Goal: Task Accomplishment & Management: Use online tool/utility

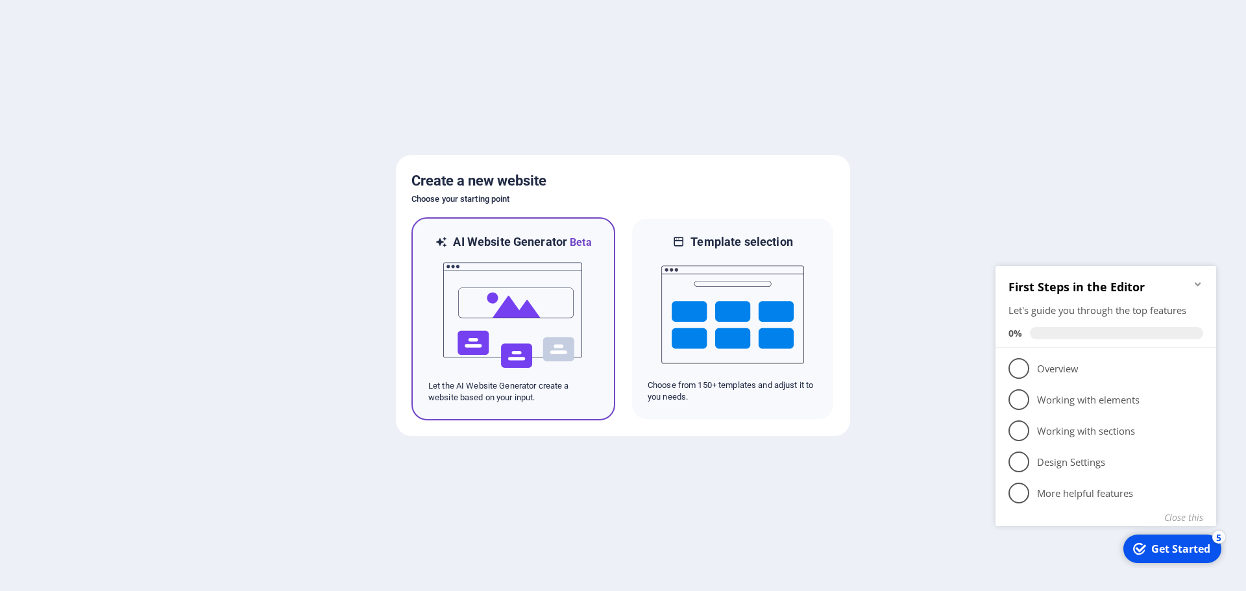
click at [466, 280] on img at bounding box center [513, 315] width 143 height 130
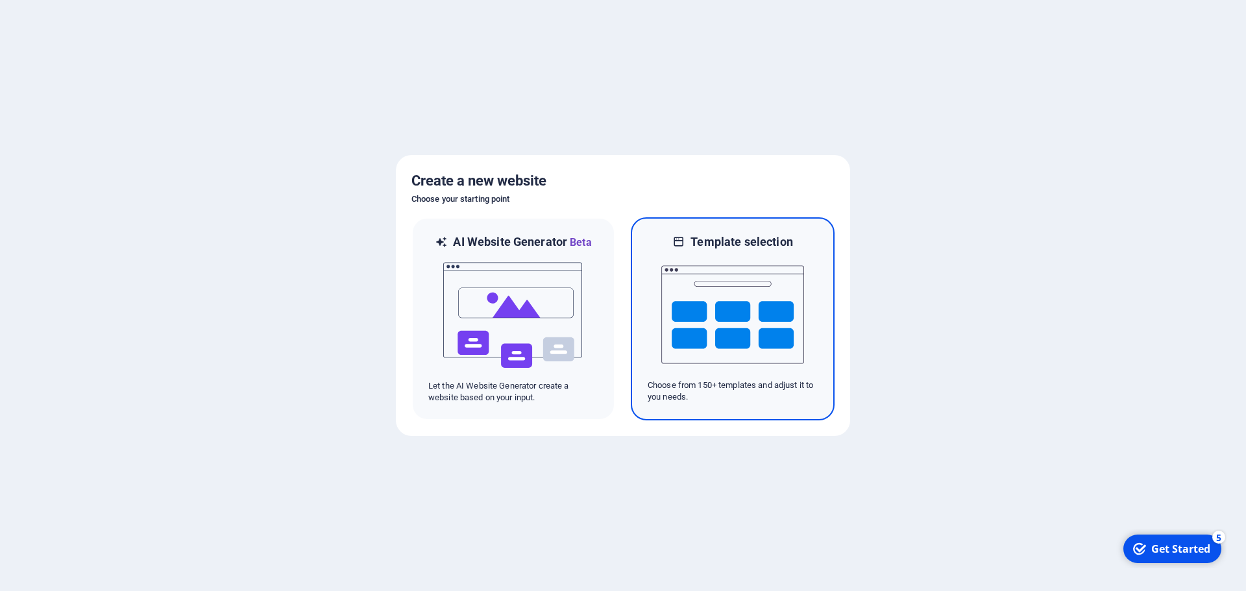
click at [735, 312] on img at bounding box center [732, 315] width 143 height 130
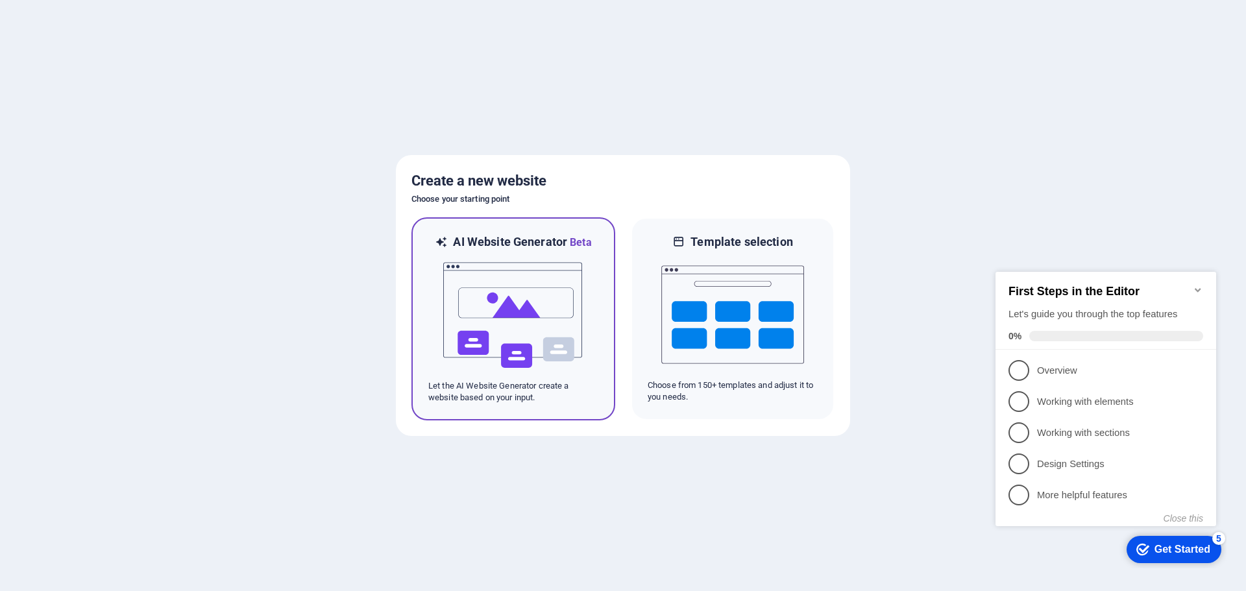
click at [520, 267] on img at bounding box center [513, 315] width 143 height 130
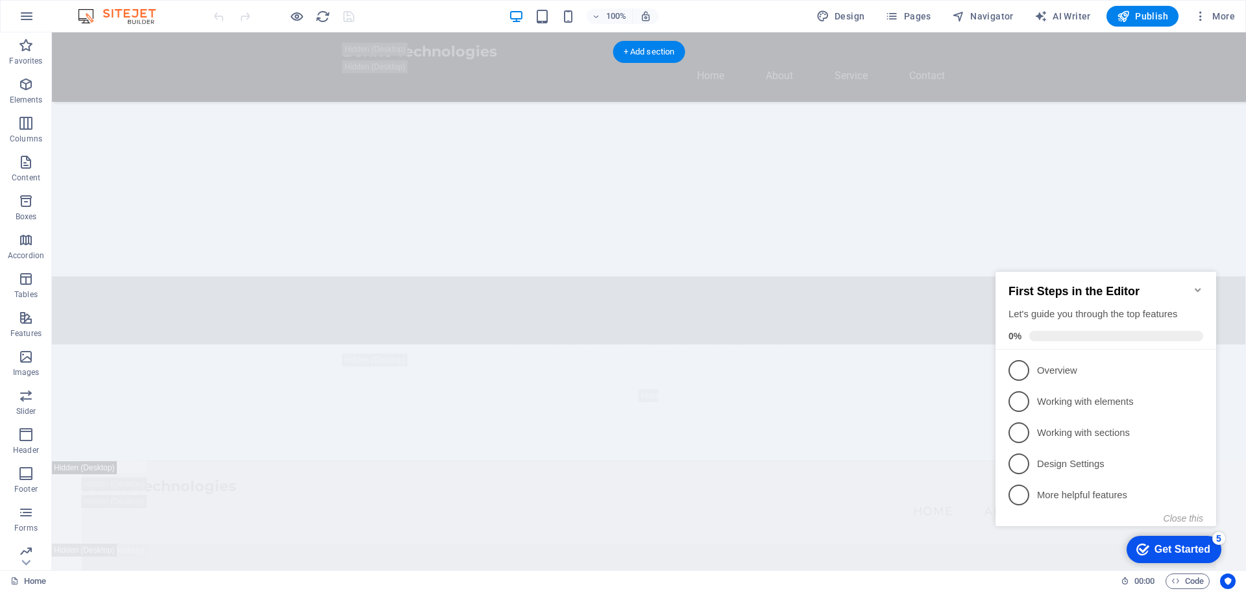
scroll to position [995, 0]
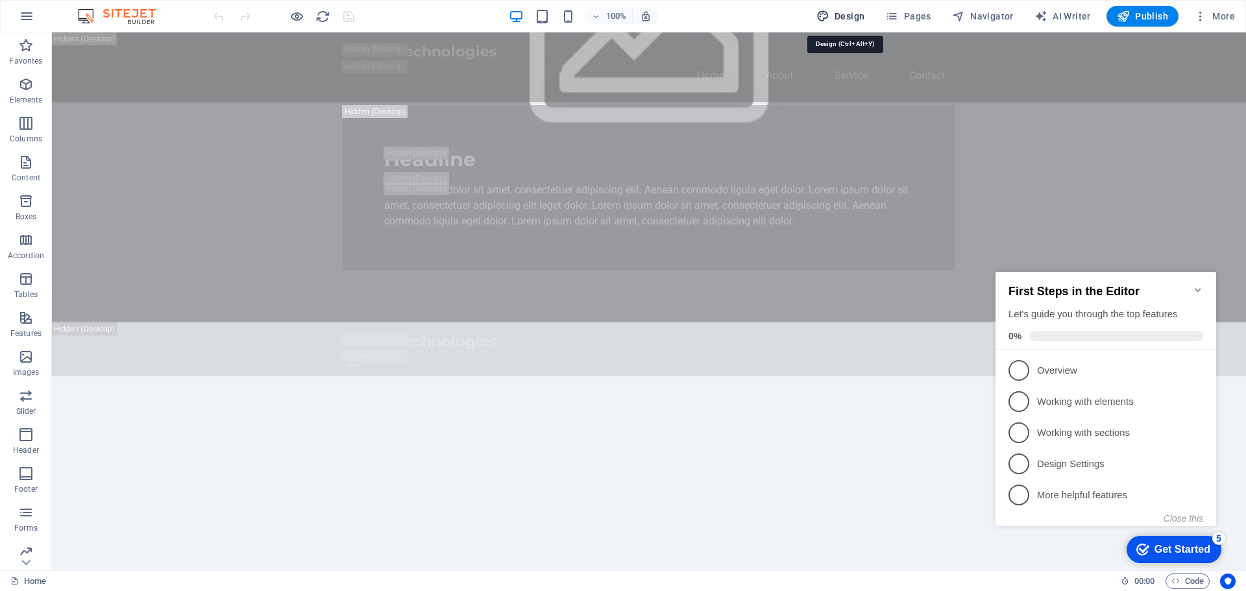
click at [834, 14] on span "Design" at bounding box center [840, 16] width 49 height 13
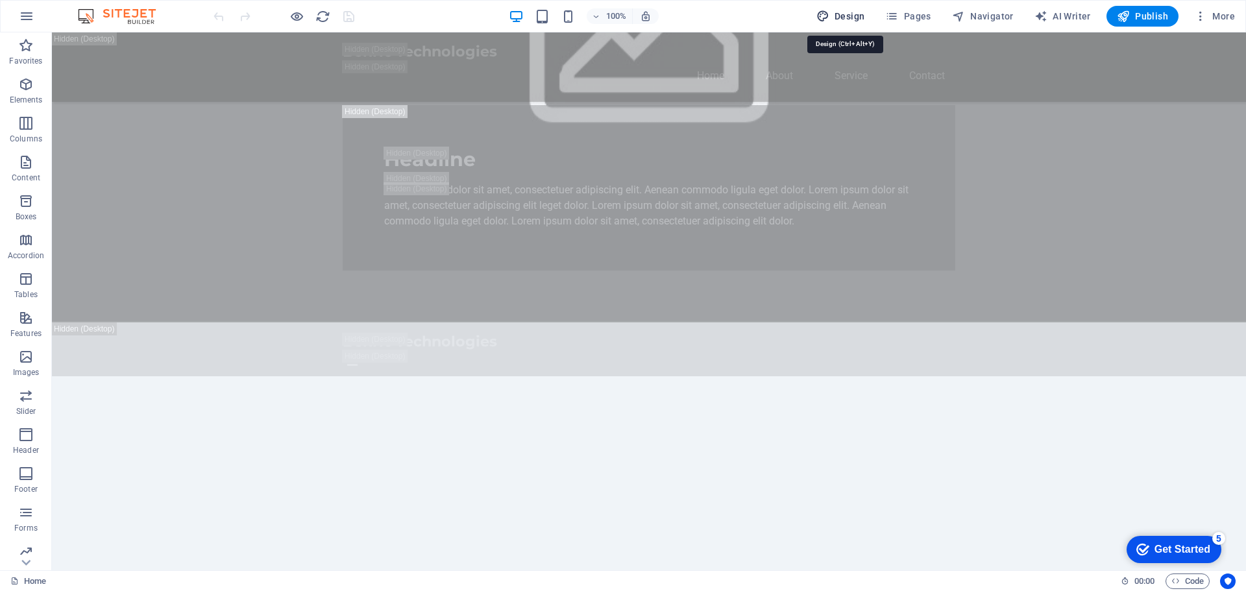
select select "px"
select select "200"
select select "px"
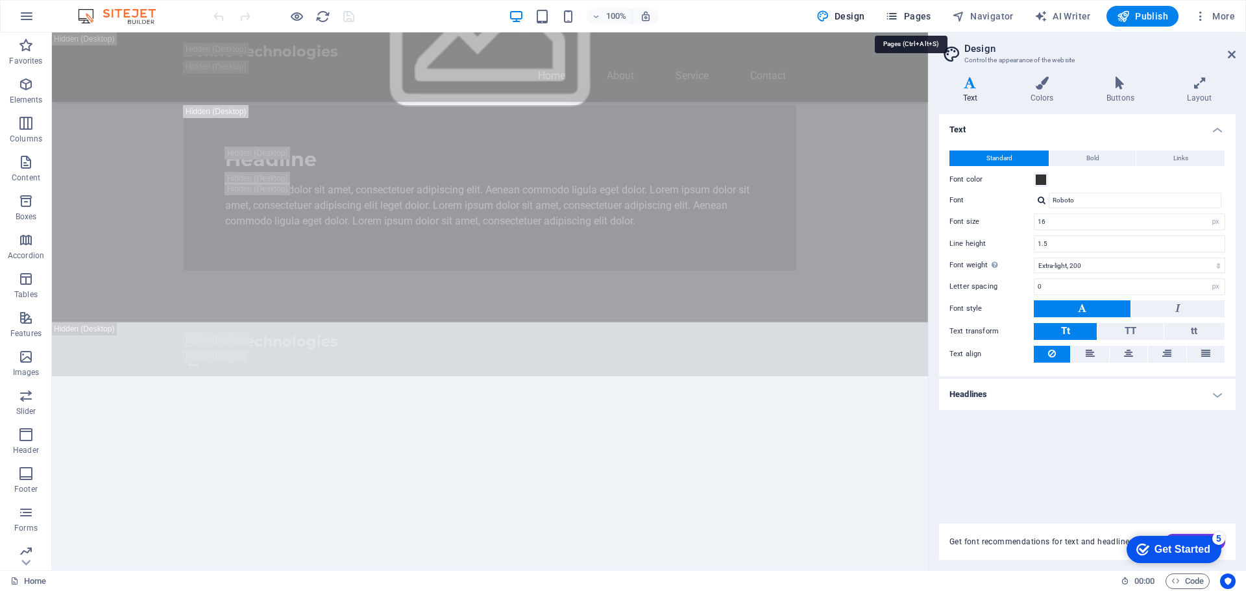
click at [916, 14] on span "Pages" at bounding box center [907, 16] width 45 height 13
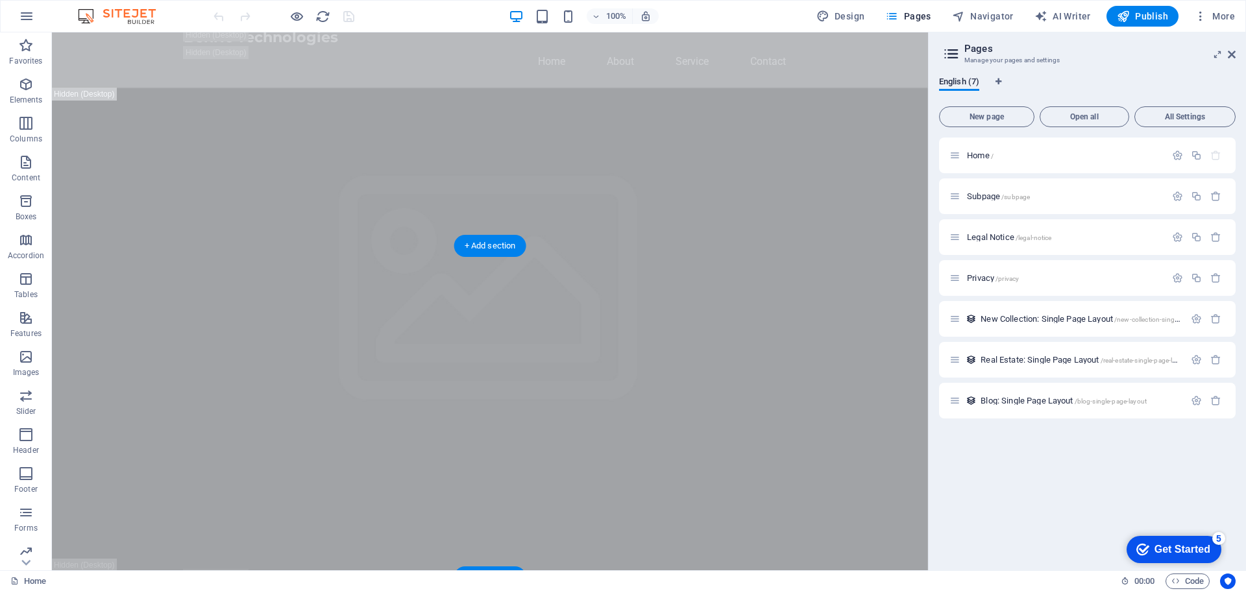
scroll to position [0, 0]
